Goal: Information Seeking & Learning: Learn about a topic

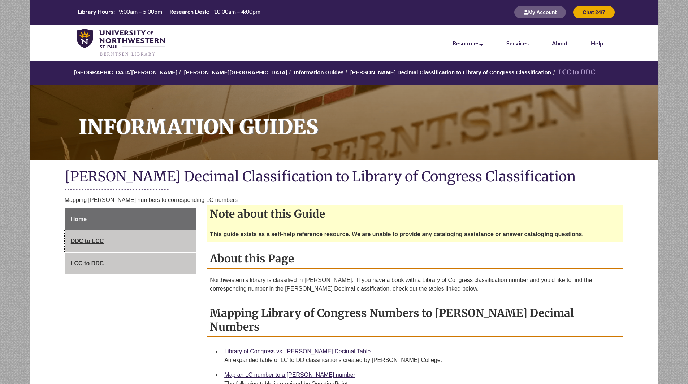
click at [98, 243] on span "DDC to LCC" at bounding box center [87, 241] width 33 height 6
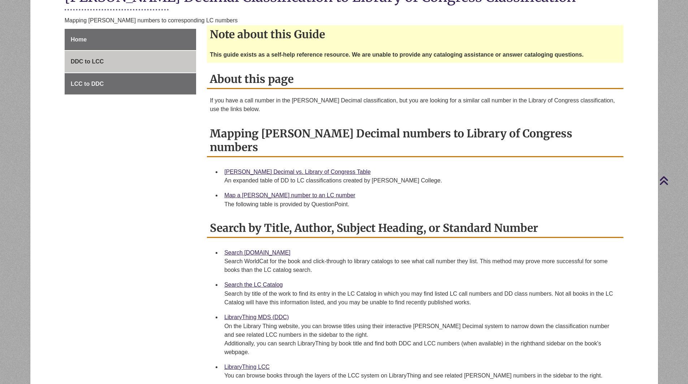
scroll to position [181, 0]
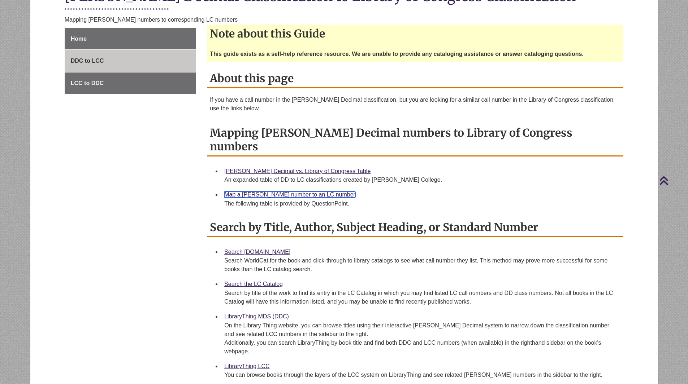
click at [269, 192] on link "Map a [PERSON_NAME] number to an LC number" at bounding box center [289, 195] width 131 height 6
click at [253, 281] on link "Search the LC Catalog" at bounding box center [253, 284] width 58 height 6
click at [253, 364] on link "LibraryThing LCC" at bounding box center [246, 367] width 45 height 6
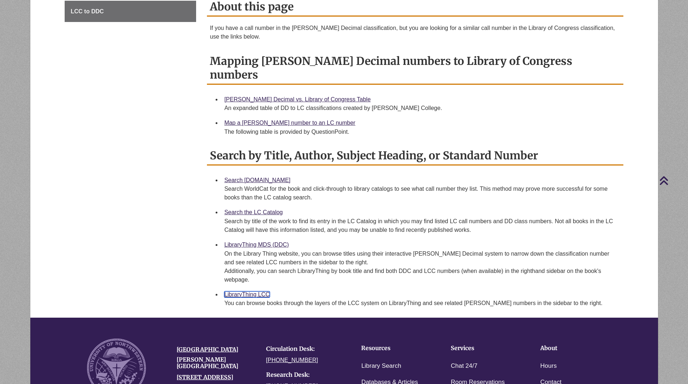
scroll to position [253, 0]
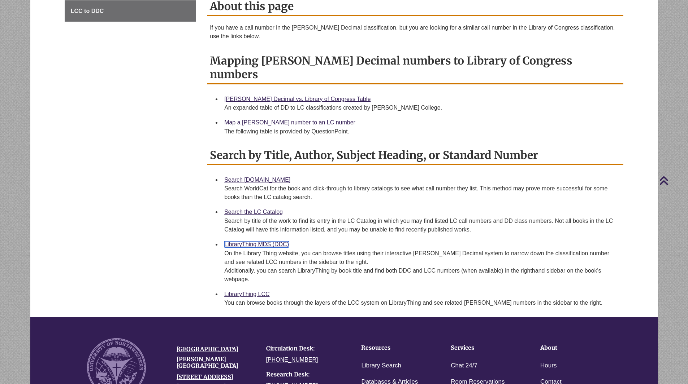
click at [255, 242] on link "LibraryThing MDS (DDC)" at bounding box center [256, 245] width 65 height 6
click at [284, 119] on link "Map a [PERSON_NAME] number to an LC number" at bounding box center [289, 122] width 131 height 6
click at [264, 242] on link "LibraryThing MDS (DDC)" at bounding box center [256, 245] width 65 height 6
